Goal: Task Accomplishment & Management: Manage account settings

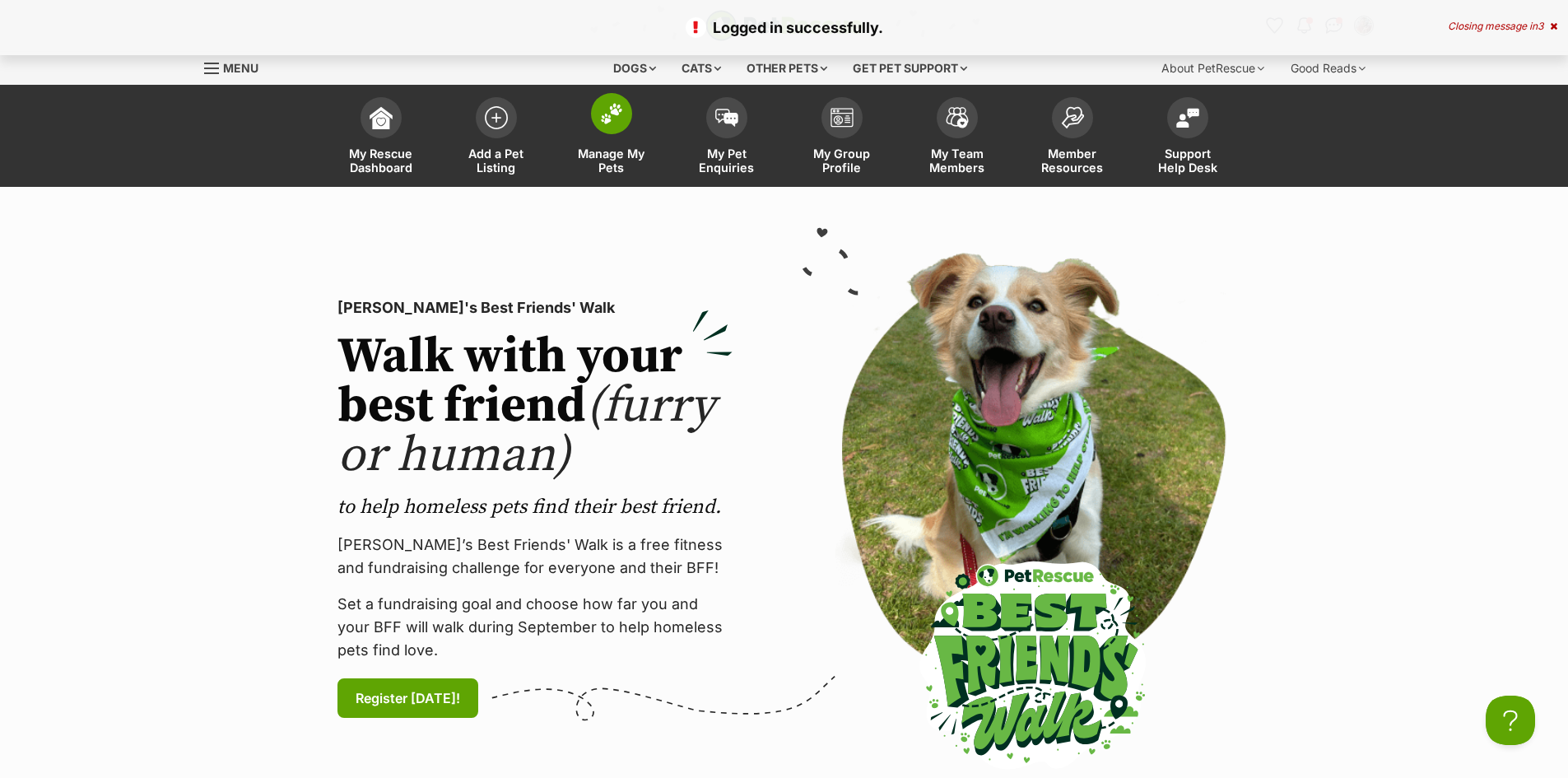
click at [593, 120] on span at bounding box center [612, 114] width 42 height 42
click at [617, 126] on span at bounding box center [612, 114] width 42 height 42
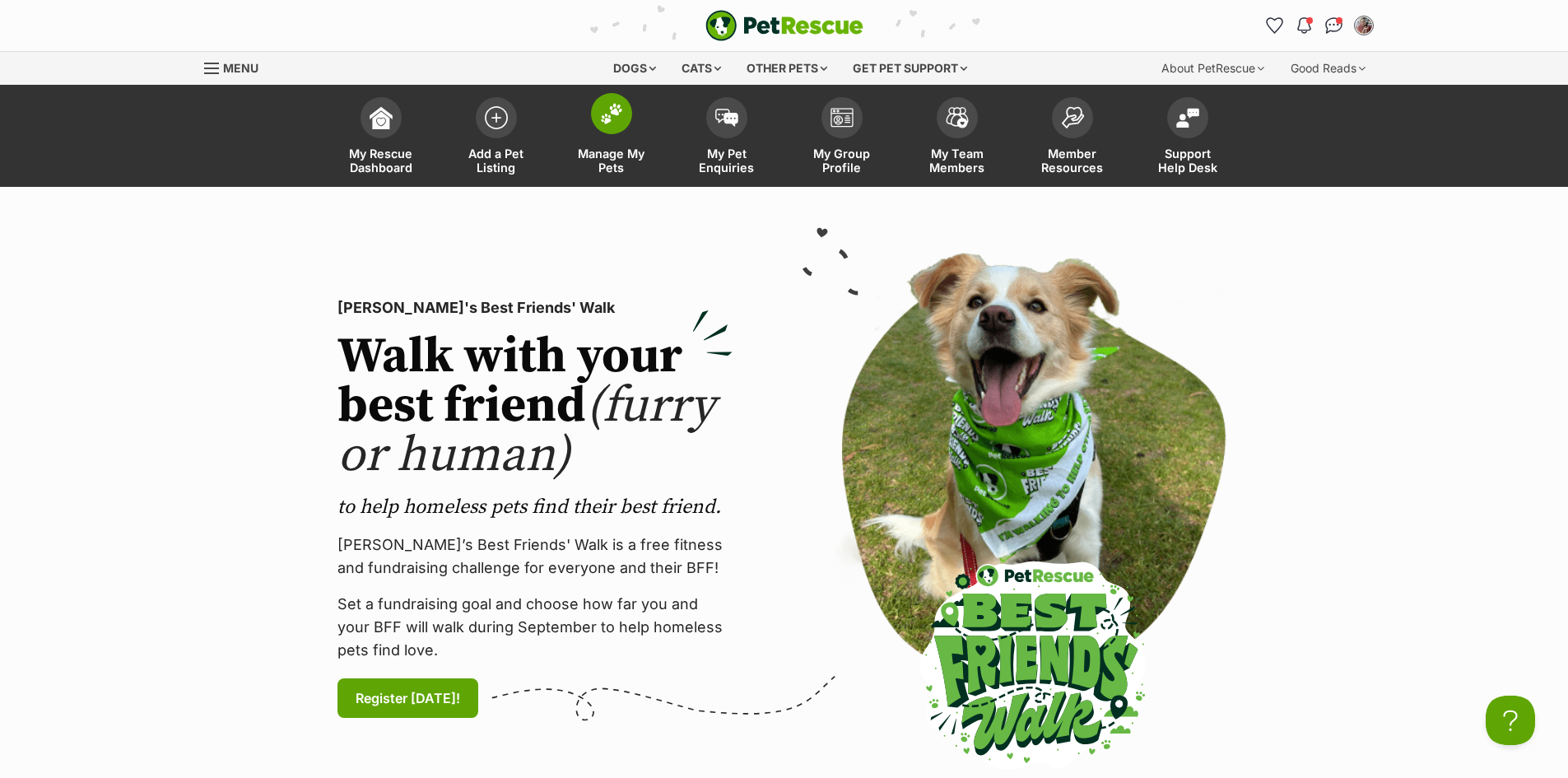
click at [617, 126] on span at bounding box center [612, 114] width 42 height 42
click at [608, 120] on img at bounding box center [611, 113] width 23 height 21
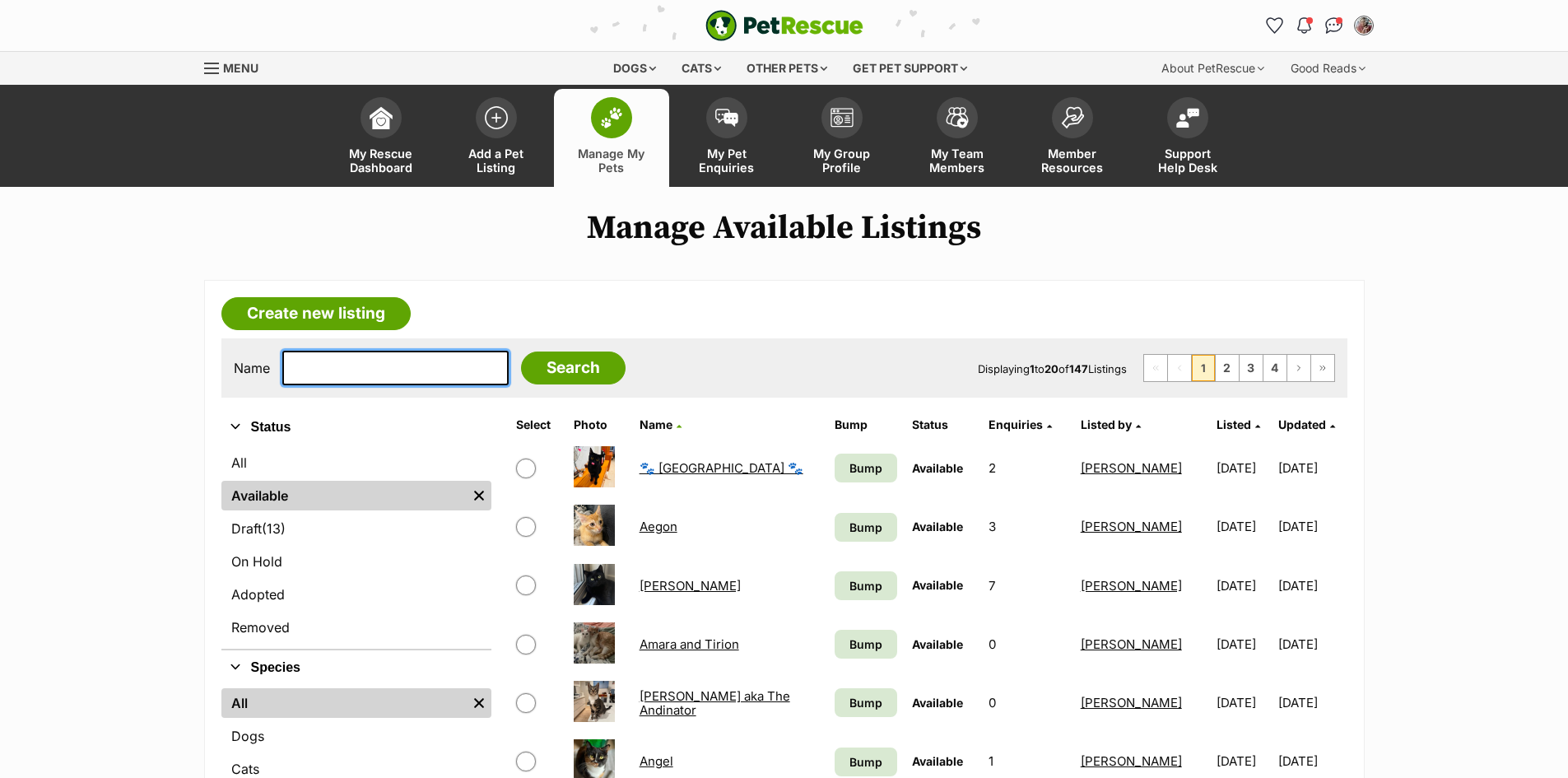
click at [355, 373] on input "text" at bounding box center [395, 367] width 227 height 35
type input "Vegemite"
click at [521, 351] on input "Search" at bounding box center [573, 367] width 104 height 33
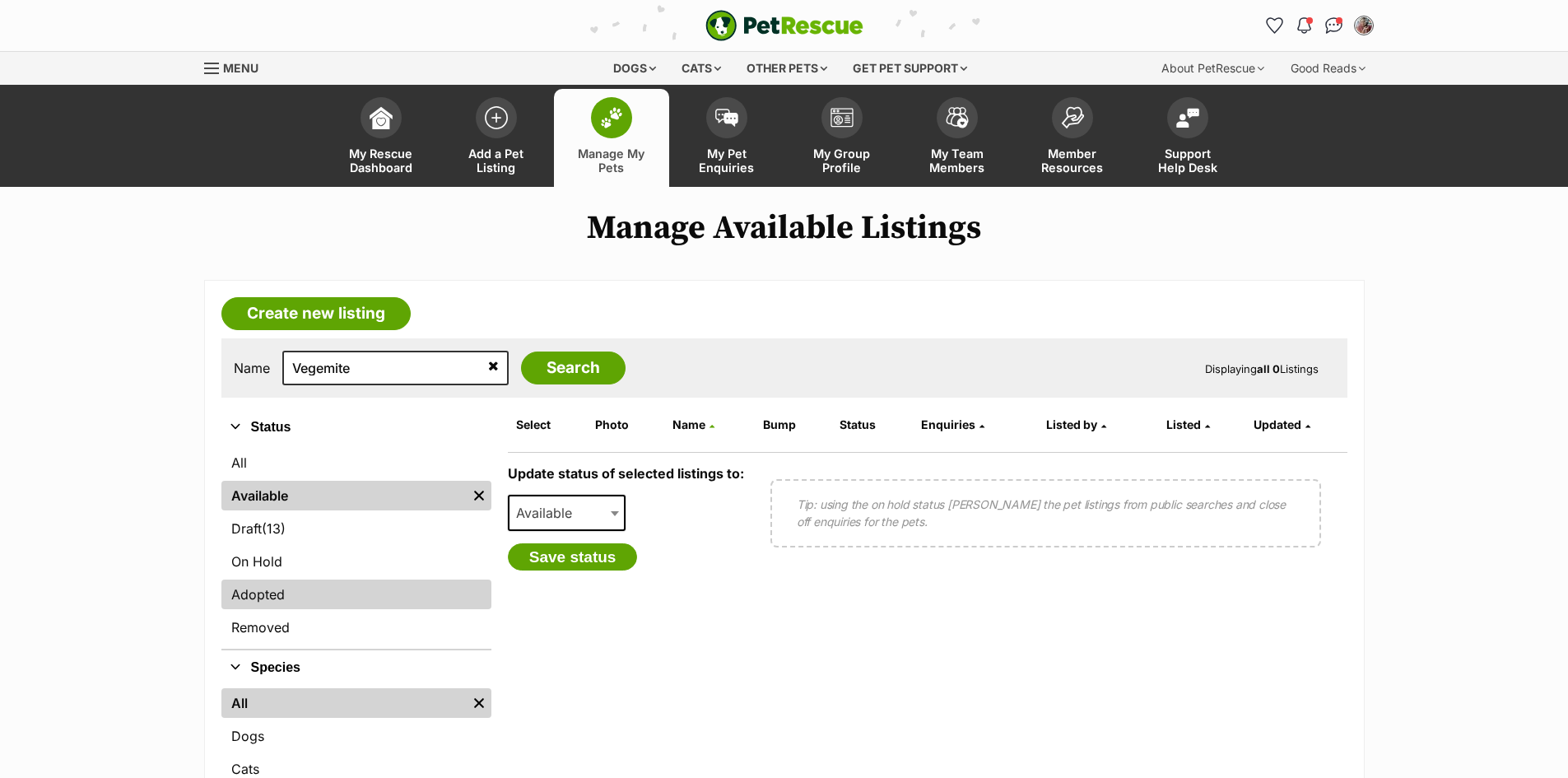
click at [341, 596] on link "Adopted" at bounding box center [356, 594] width 270 height 30
click at [328, 584] on link "Adopted" at bounding box center [356, 594] width 270 height 30
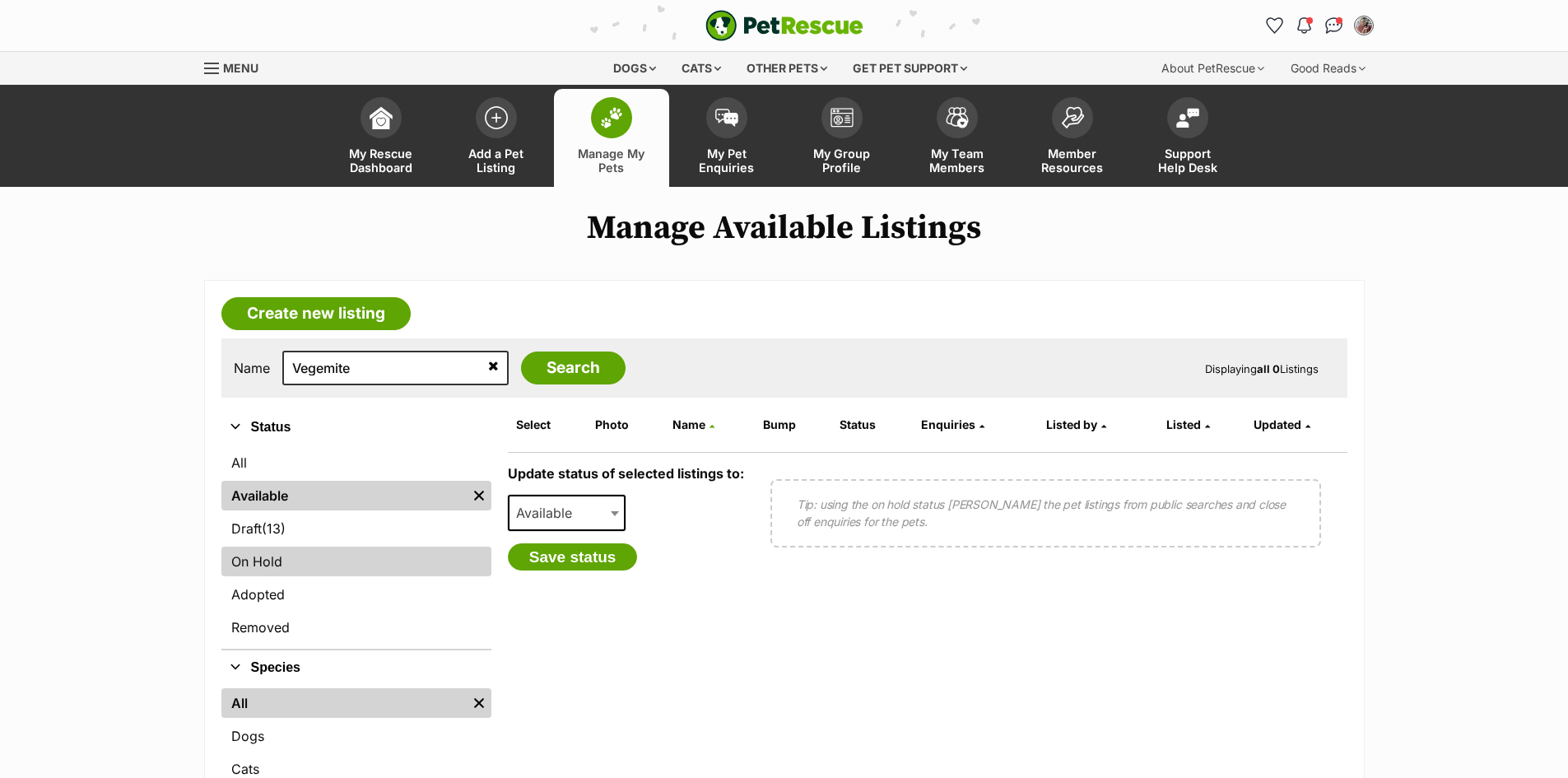
click at [271, 563] on link "On Hold" at bounding box center [356, 561] width 270 height 30
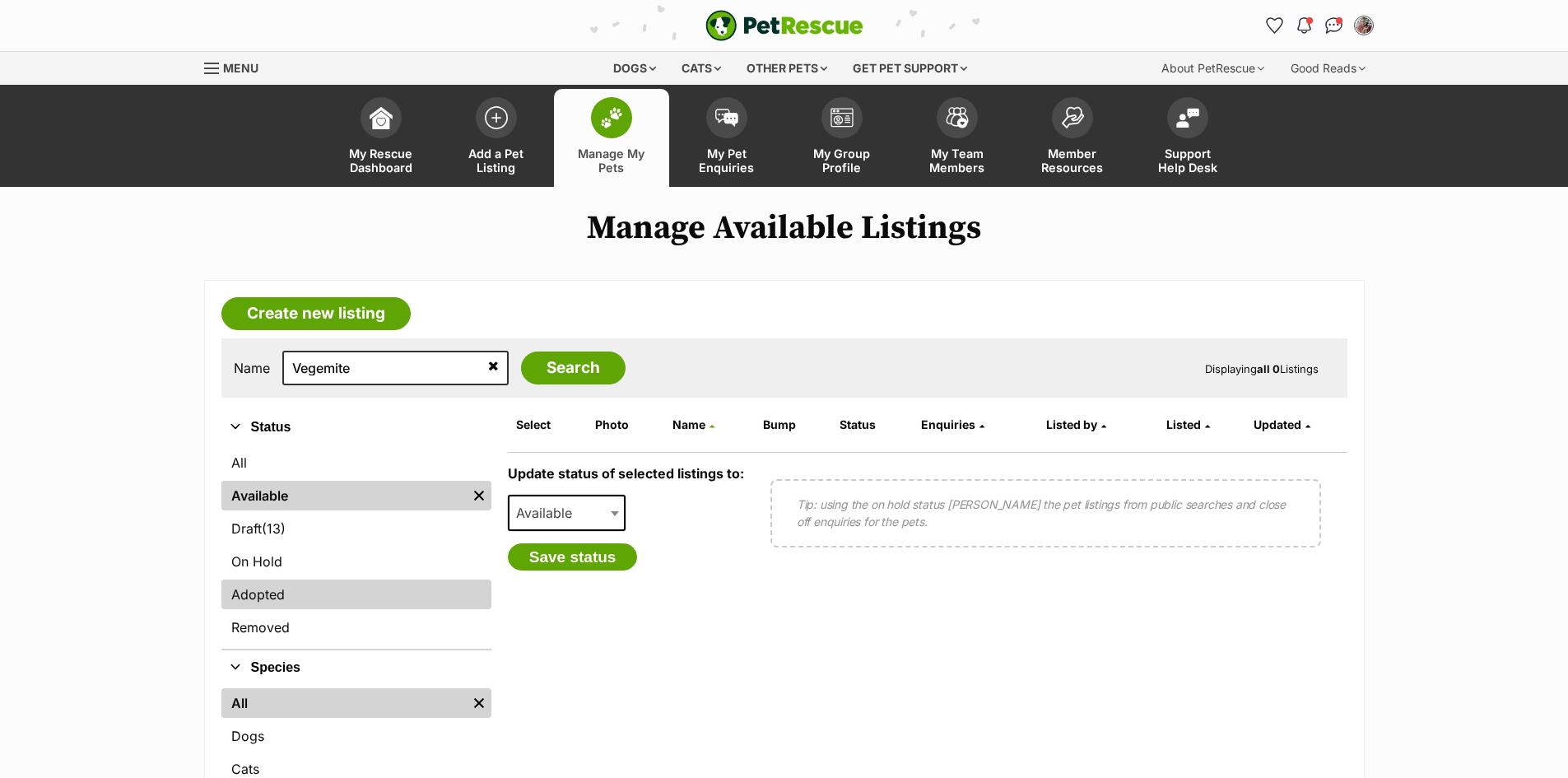
click at [278, 589] on link "Adopted" at bounding box center [356, 594] width 270 height 30
click at [245, 590] on link "Adopted" at bounding box center [356, 594] width 270 height 30
click at [488, 367] on icon at bounding box center [493, 366] width 11 height 14
click at [259, 596] on link "Adopted" at bounding box center [356, 594] width 270 height 30
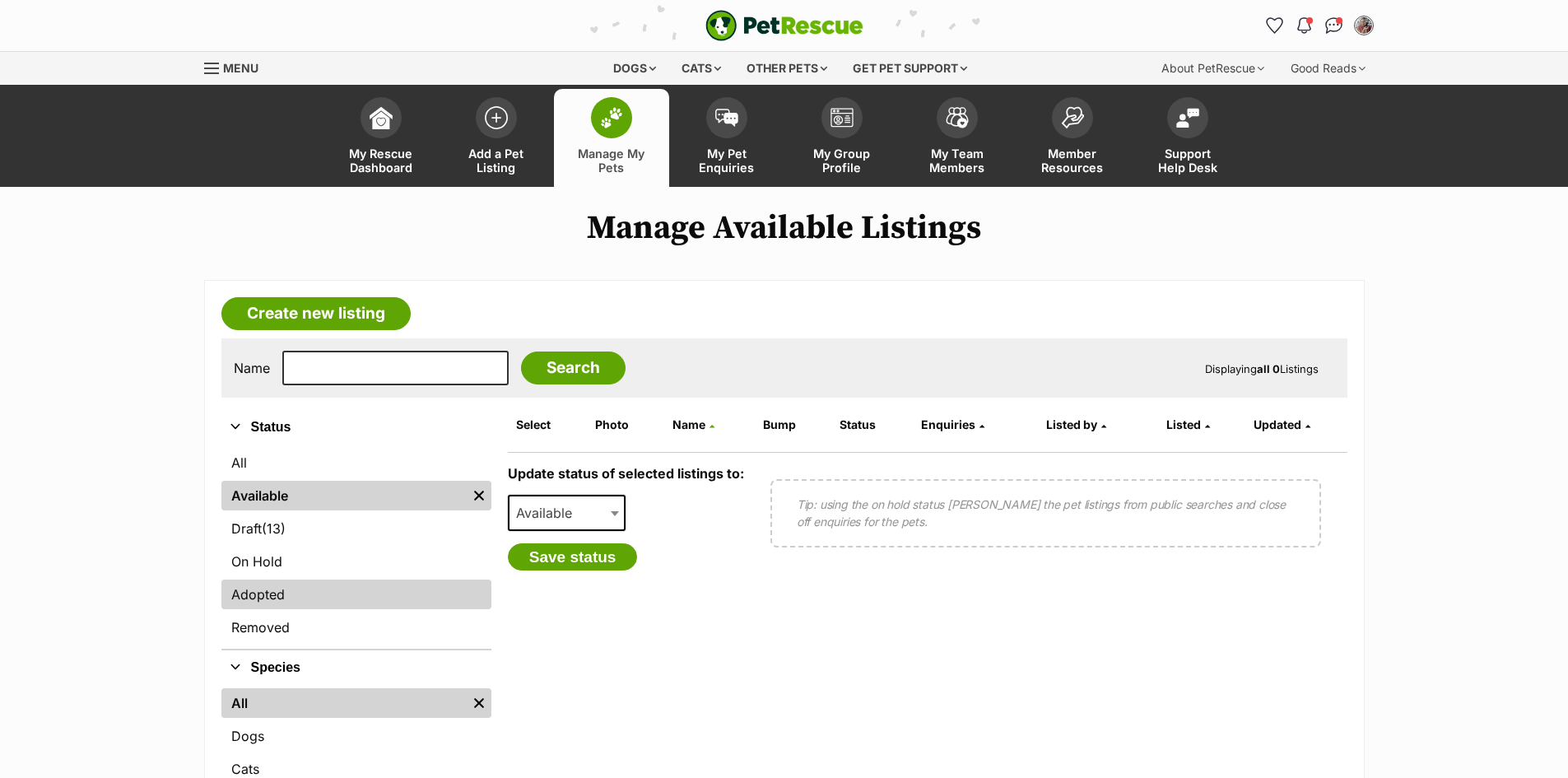
click at [261, 597] on link "Adopted" at bounding box center [356, 594] width 270 height 30
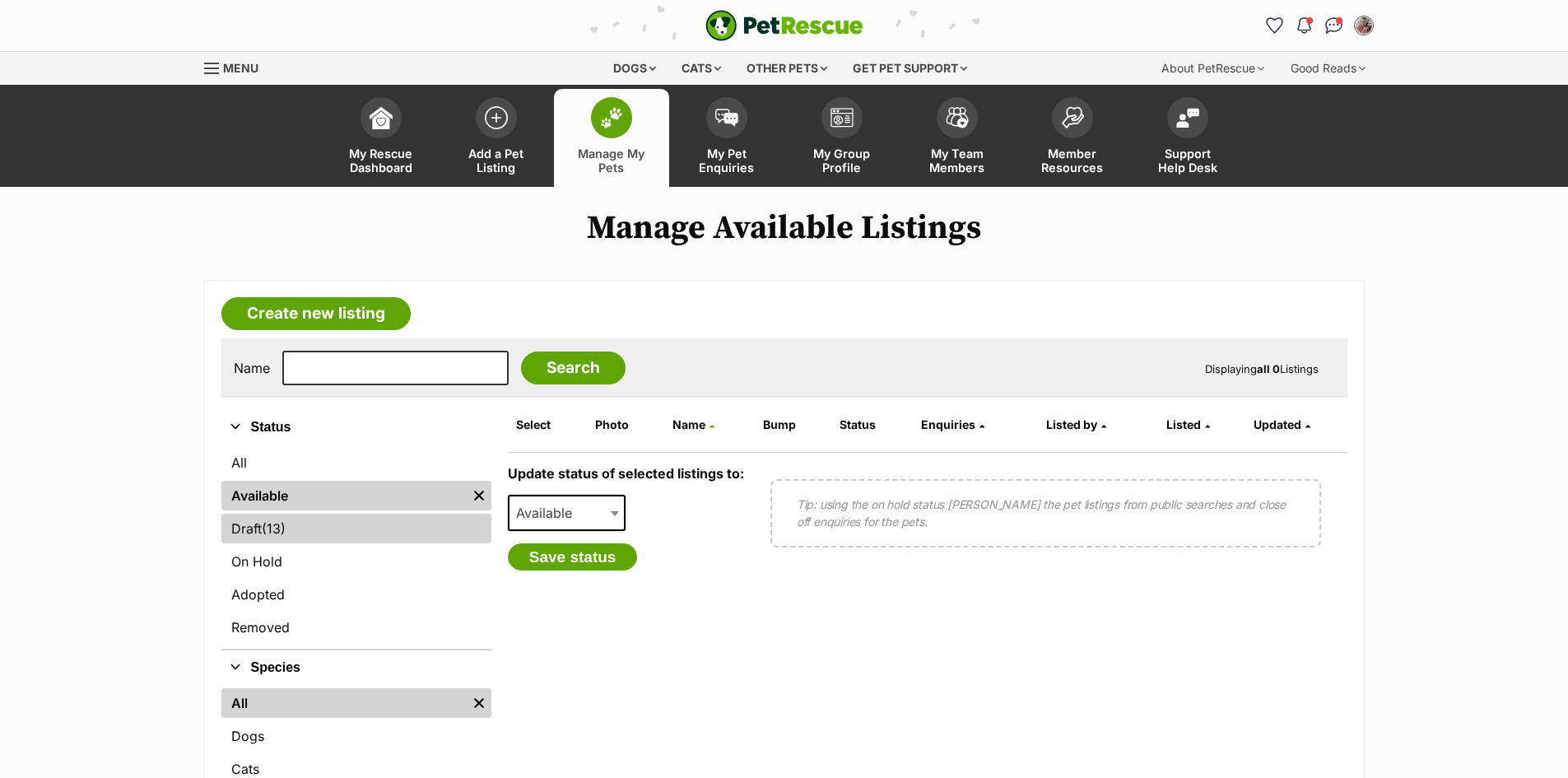
click at [294, 542] on link "Draft (13) Items" at bounding box center [356, 528] width 270 height 30
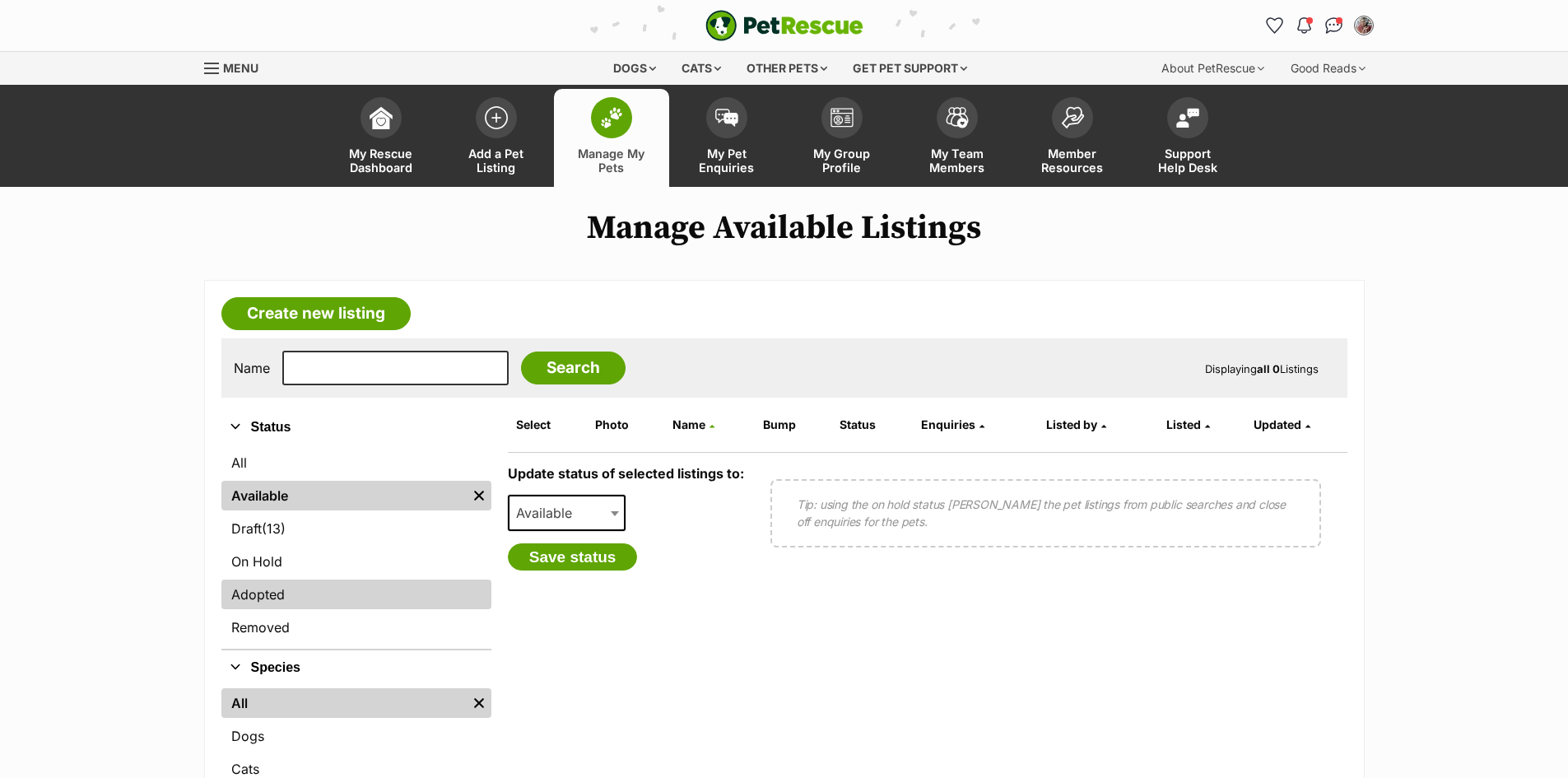
click at [271, 596] on link "Adopted" at bounding box center [356, 594] width 270 height 30
click at [488, 368] on icon at bounding box center [493, 366] width 11 height 14
click at [275, 584] on link "Adopted" at bounding box center [356, 594] width 270 height 30
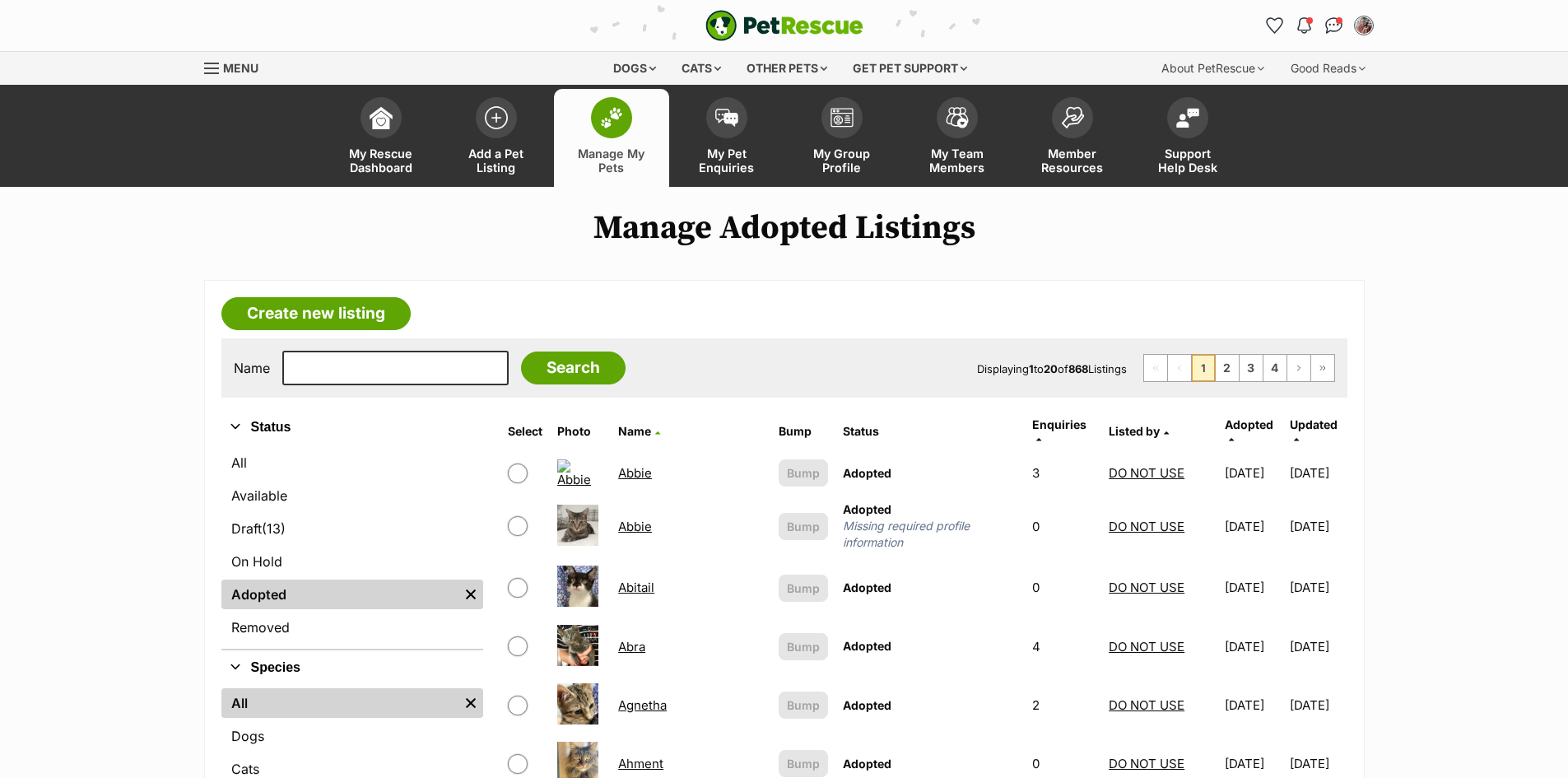
click at [125, 28] on header "PetRescue home Notifications Unread [PERSON_NAME] all as read Hooray! Marmite (…" at bounding box center [784, 25] width 1568 height 51
